Goal: Task Accomplishment & Management: Use online tool/utility

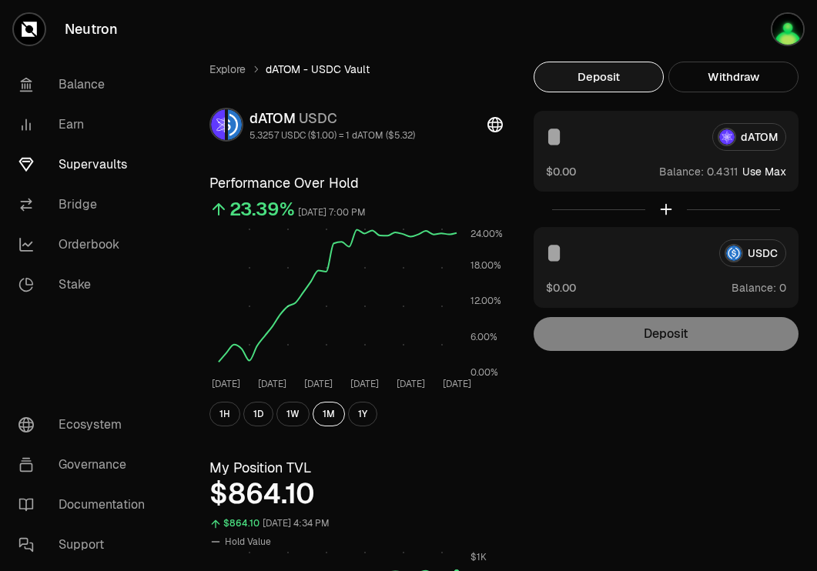
scroll to position [624, 0]
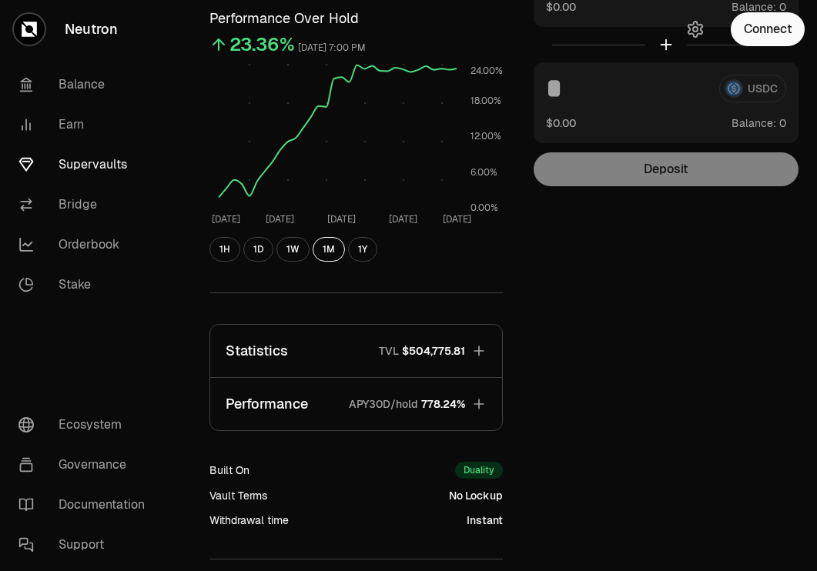
scroll to position [301, 0]
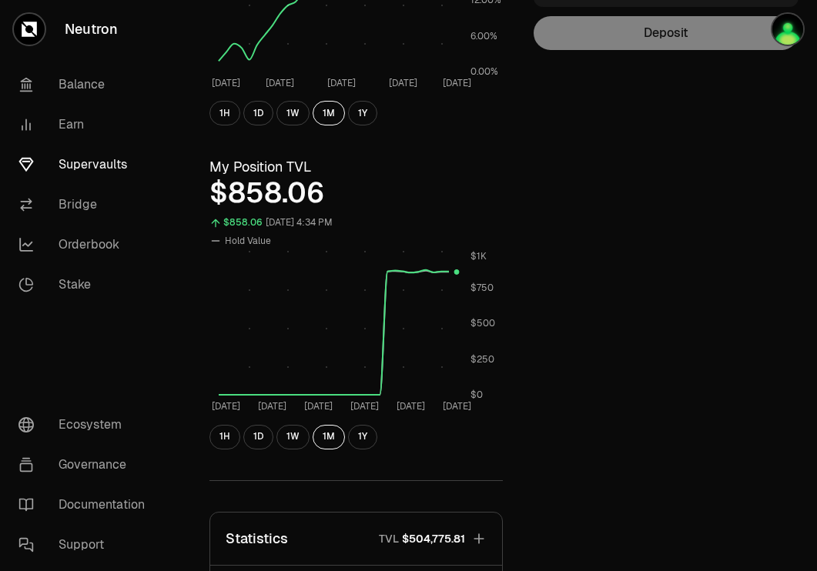
click at [64, 162] on link "Supervaults" at bounding box center [86, 165] width 160 height 40
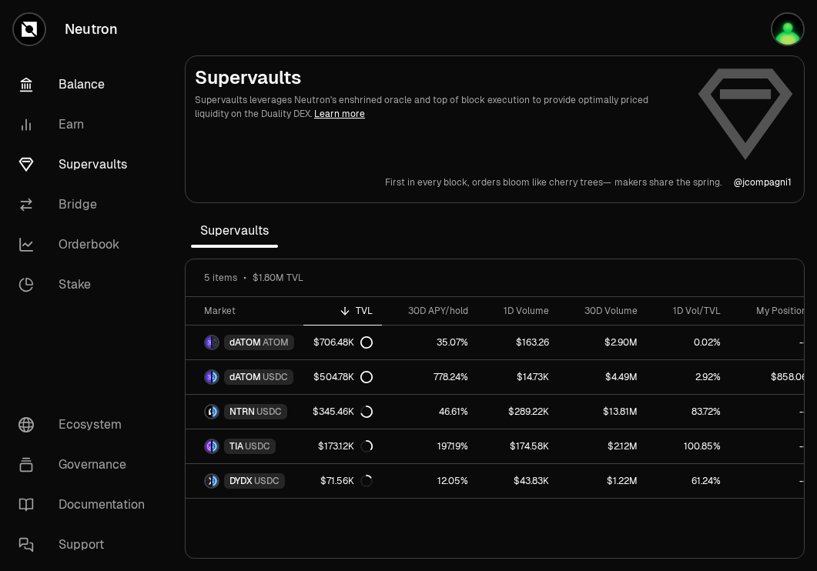
click at [100, 87] on link "Balance" at bounding box center [86, 85] width 160 height 40
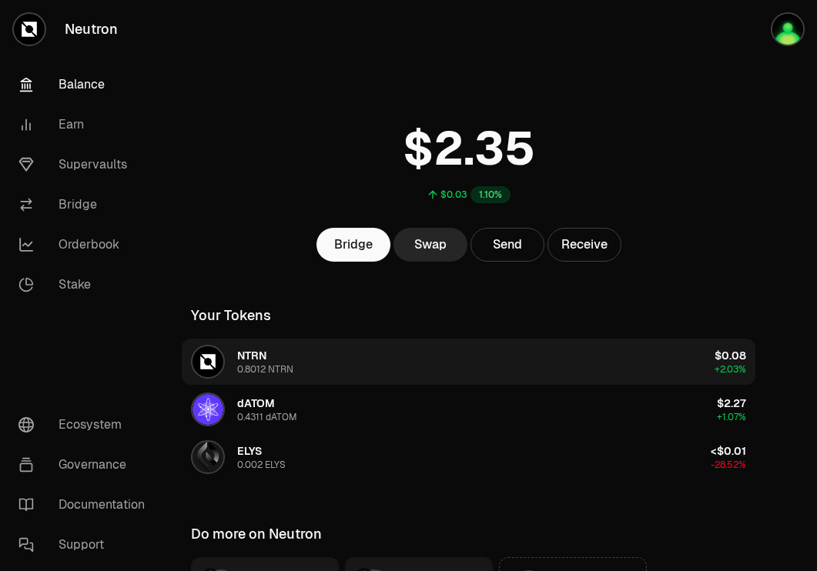
scroll to position [171, 0]
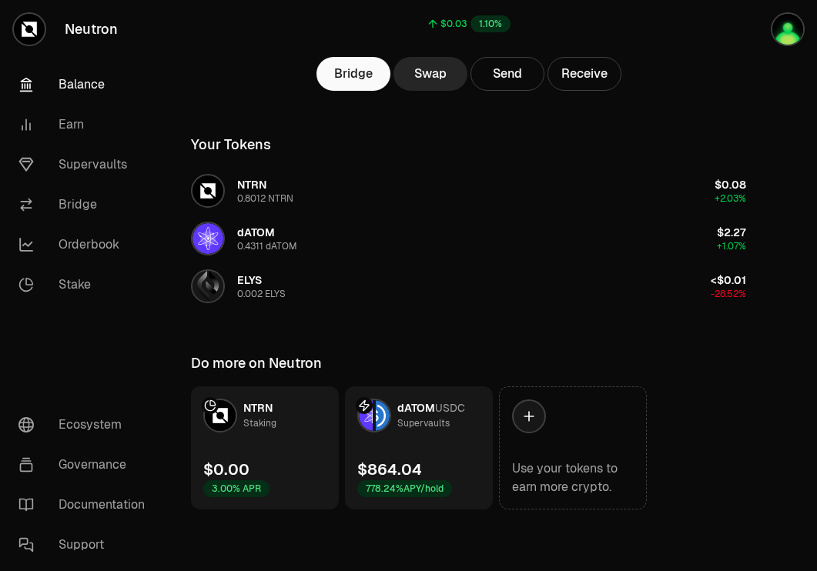
click at [444, 448] on link "dATOM USDC Supervaults $864.04 778.24% APY/hold" at bounding box center [419, 447] width 148 height 123
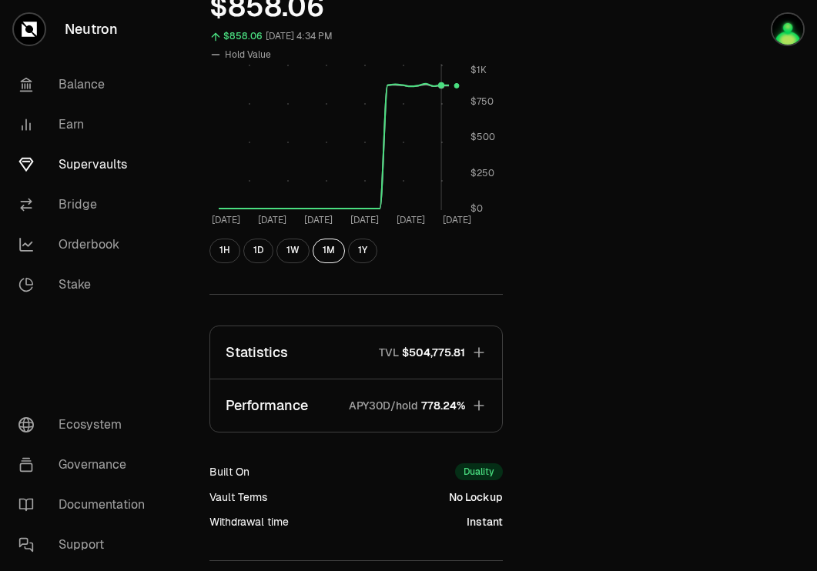
scroll to position [624, 0]
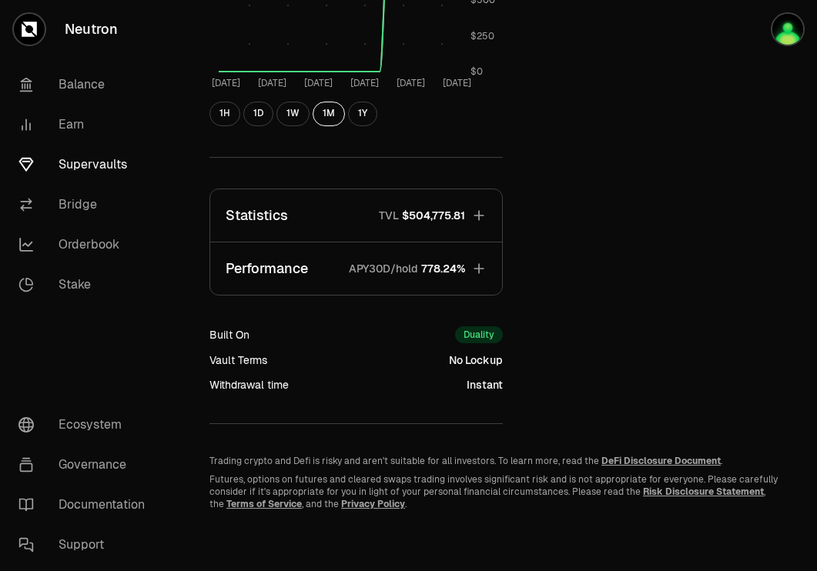
click at [429, 212] on span "$504,775.81" at bounding box center [433, 215] width 63 height 15
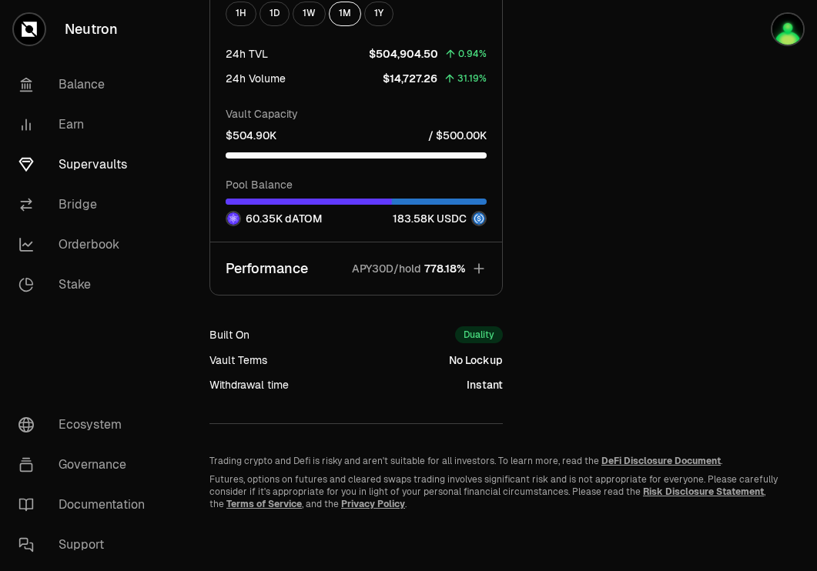
scroll to position [0, 0]
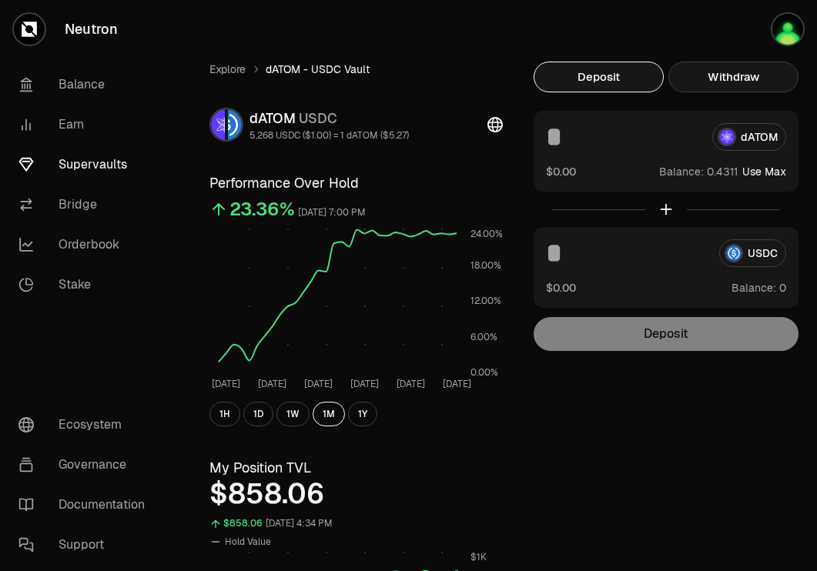
click at [728, 79] on button "Withdraw" at bounding box center [733, 77] width 130 height 31
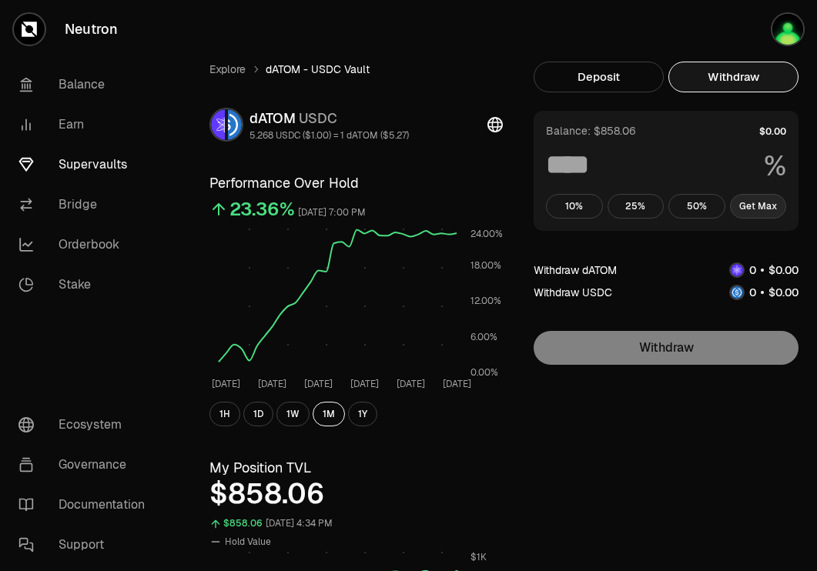
click at [748, 199] on button "Get Max" at bounding box center [758, 206] width 57 height 25
type input "***"
